Goal: Find contact information: Find contact information

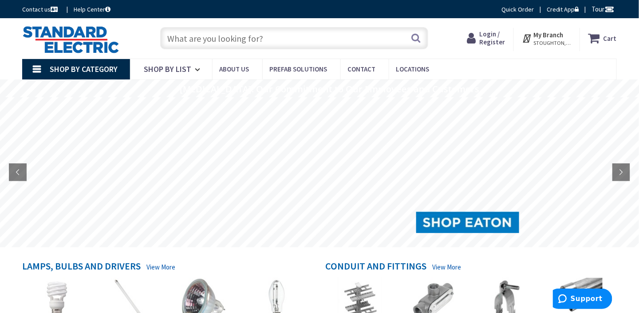
click at [54, 10] on icon at bounding box center [55, 9] width 9 height 6
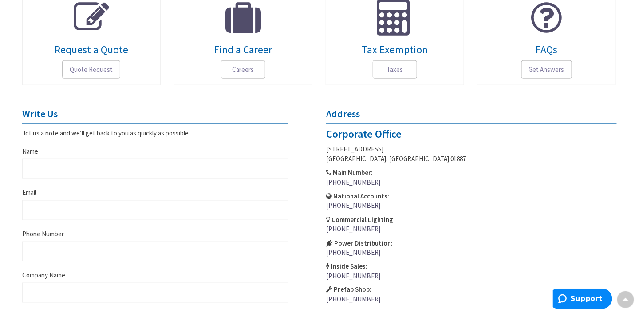
scroll to position [355, 0]
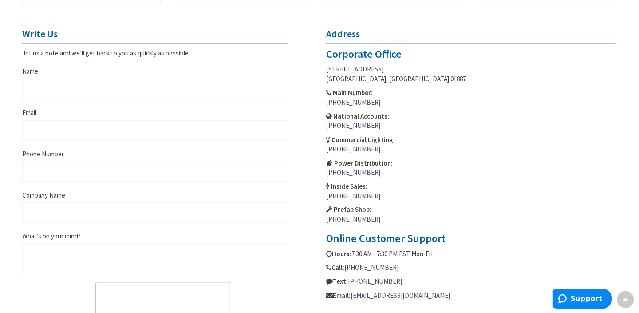
drag, startPoint x: 373, startPoint y: 103, endPoint x: 324, endPoint y: 101, distance: 49.4
click at [324, 101] on div "Address Corporate Office 14 Jewel Drive, Suite 1 Wilmington, MA 01887 Main Numb…" at bounding box center [472, 164] width 304 height 273
